Goal: Information Seeking & Learning: Learn about a topic

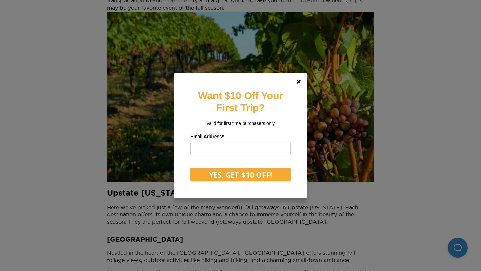
scroll to position [669, 0]
click at [299, 78] on link at bounding box center [299, 82] width 16 height 16
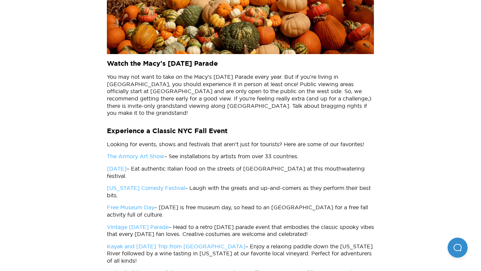
scroll to position [1996, 0]
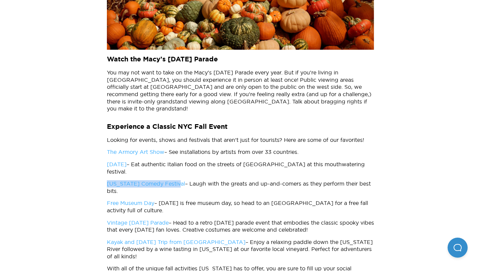
click at [127, 161] on link "Feast of San Gennaro" at bounding box center [117, 164] width 20 height 6
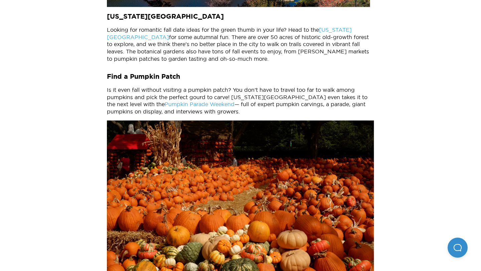
scroll to position [1750, 0]
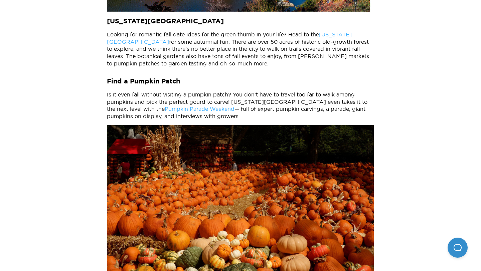
click at [187, 106] on link "Pumpkin Parade Weekend" at bounding box center [200, 109] width 70 height 6
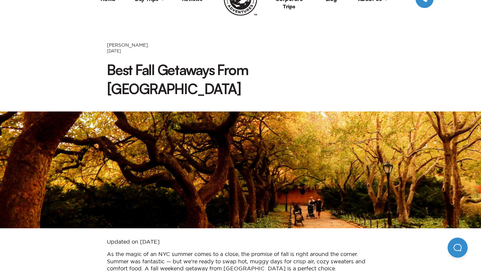
scroll to position [0, 0]
